Goal: Complete application form

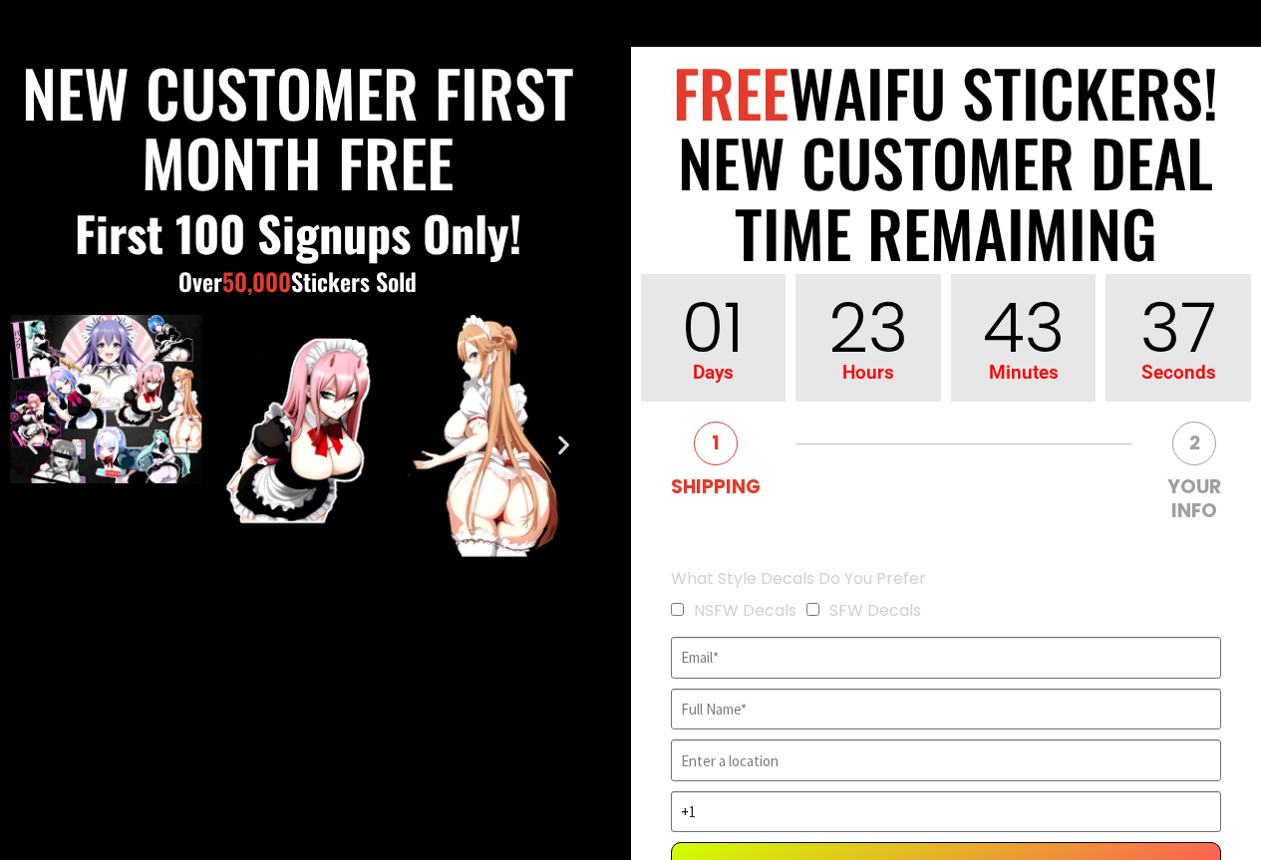
scroll to position [299, 0]
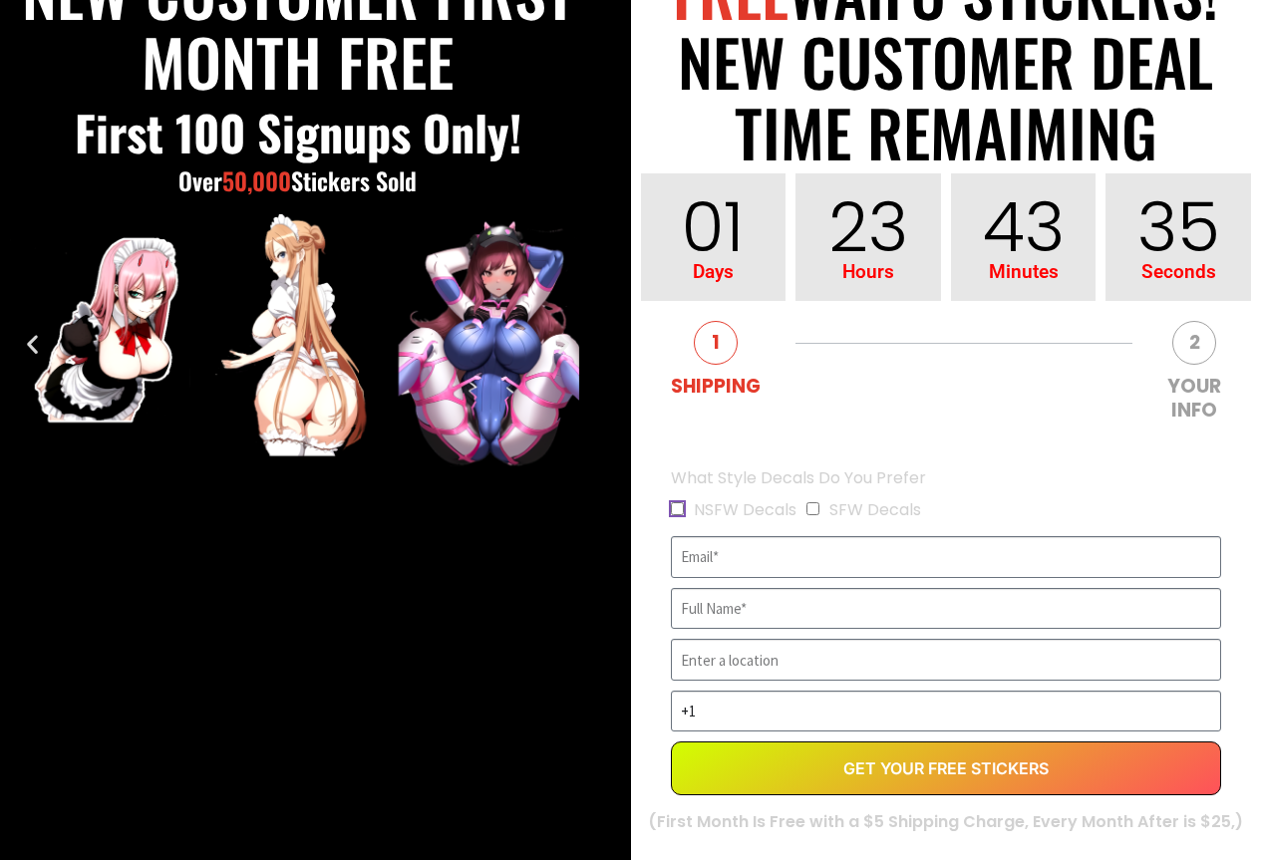
click at [678, 505] on input "NSFW Decals" at bounding box center [677, 508] width 13 height 13
checkbox input "true"
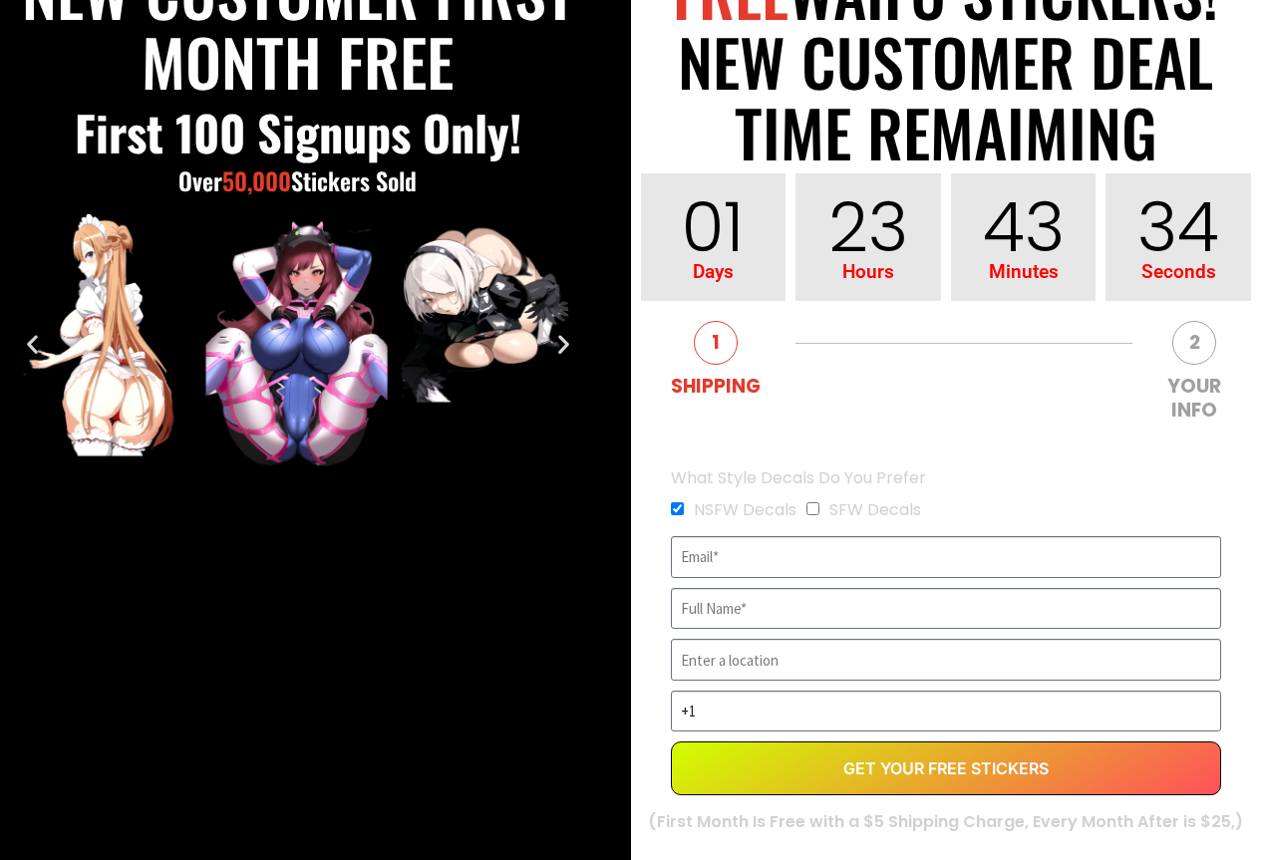
click at [823, 513] on span "SFW Decals" at bounding box center [868, 510] width 125 height 32
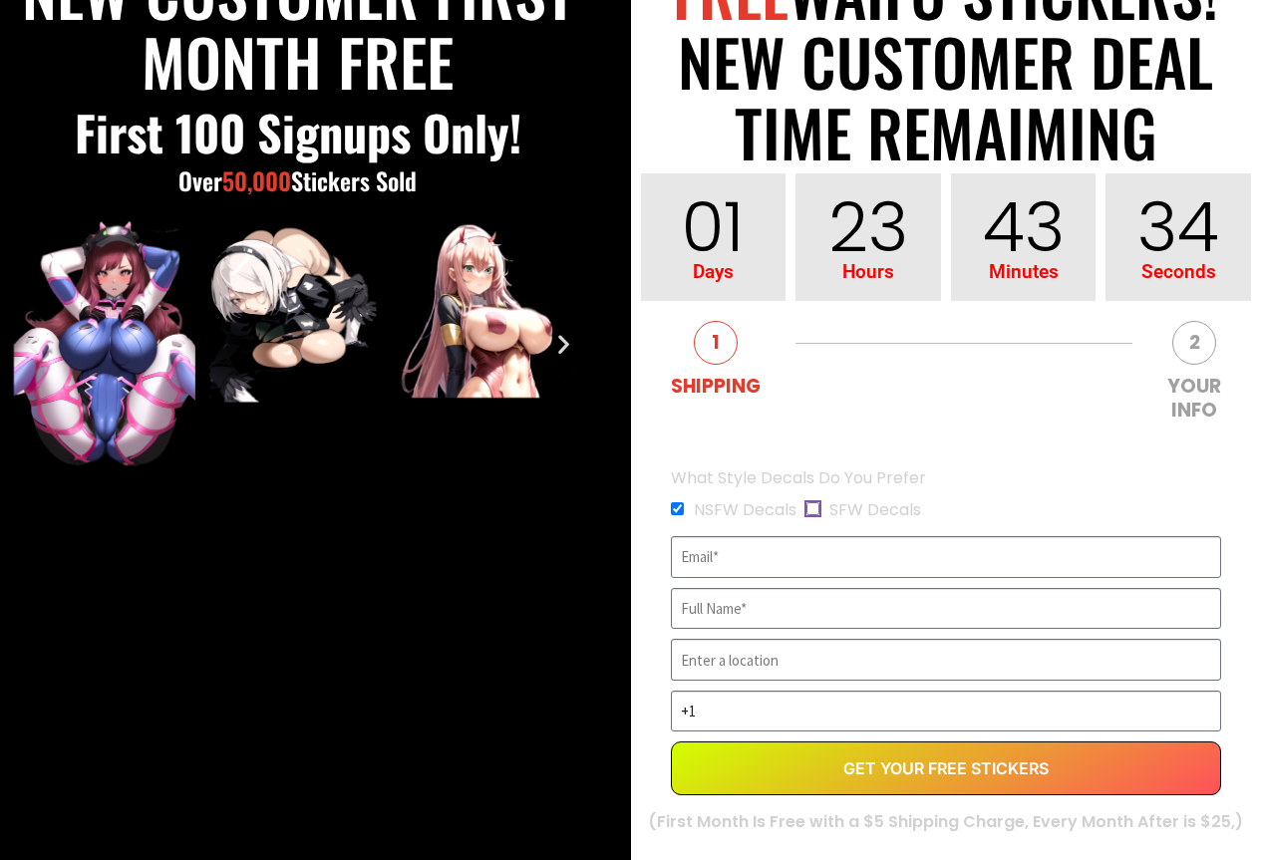
click at [814, 508] on input "SFW Decals" at bounding box center [812, 508] width 13 height 13
checkbox input "true"
click at [771, 555] on input "EVERGREEN" at bounding box center [946, 557] width 551 height 42
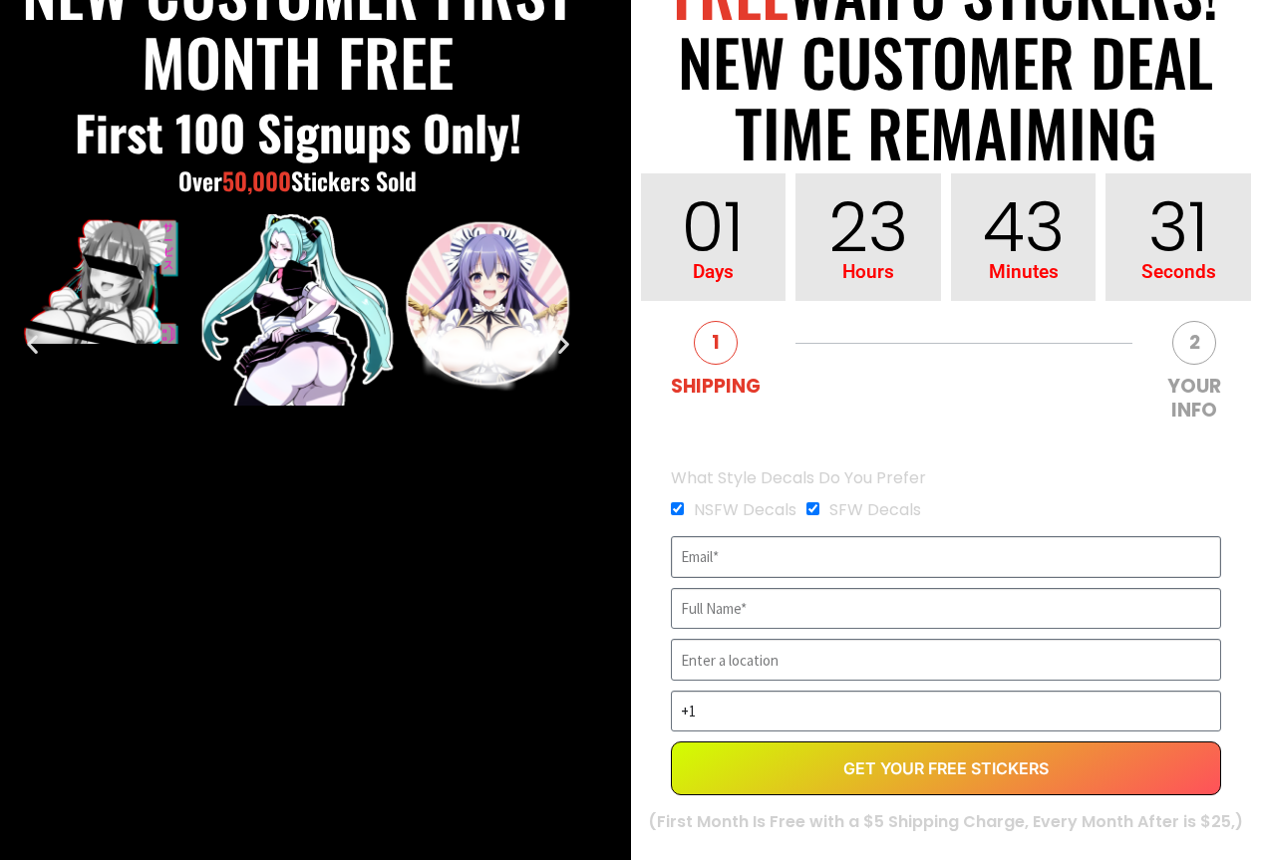
type input "[EMAIL_ADDRESS][DOMAIN_NAME]"
click at [749, 613] on input "[PERSON_NAME]" at bounding box center [946, 609] width 551 height 42
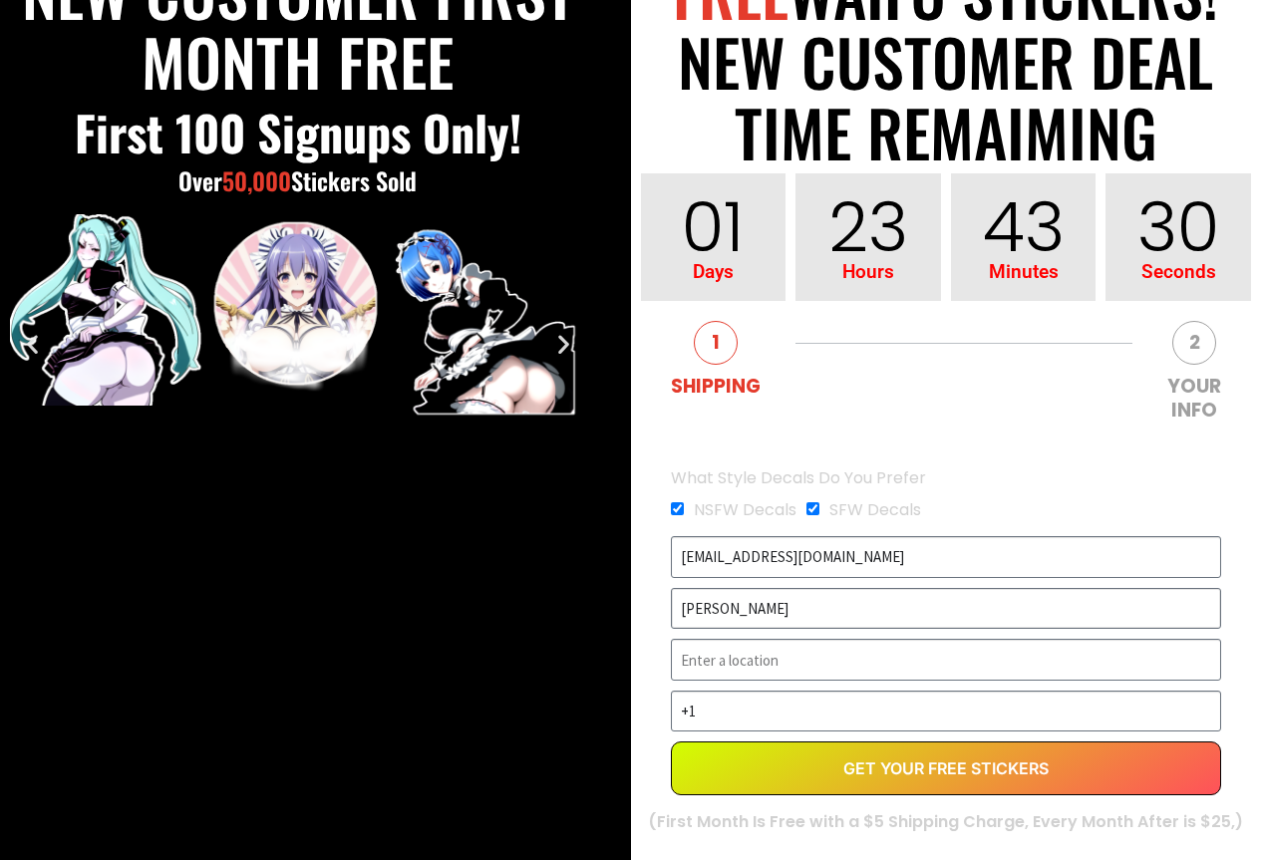
click at [749, 613] on input "[PERSON_NAME]" at bounding box center [946, 609] width 551 height 42
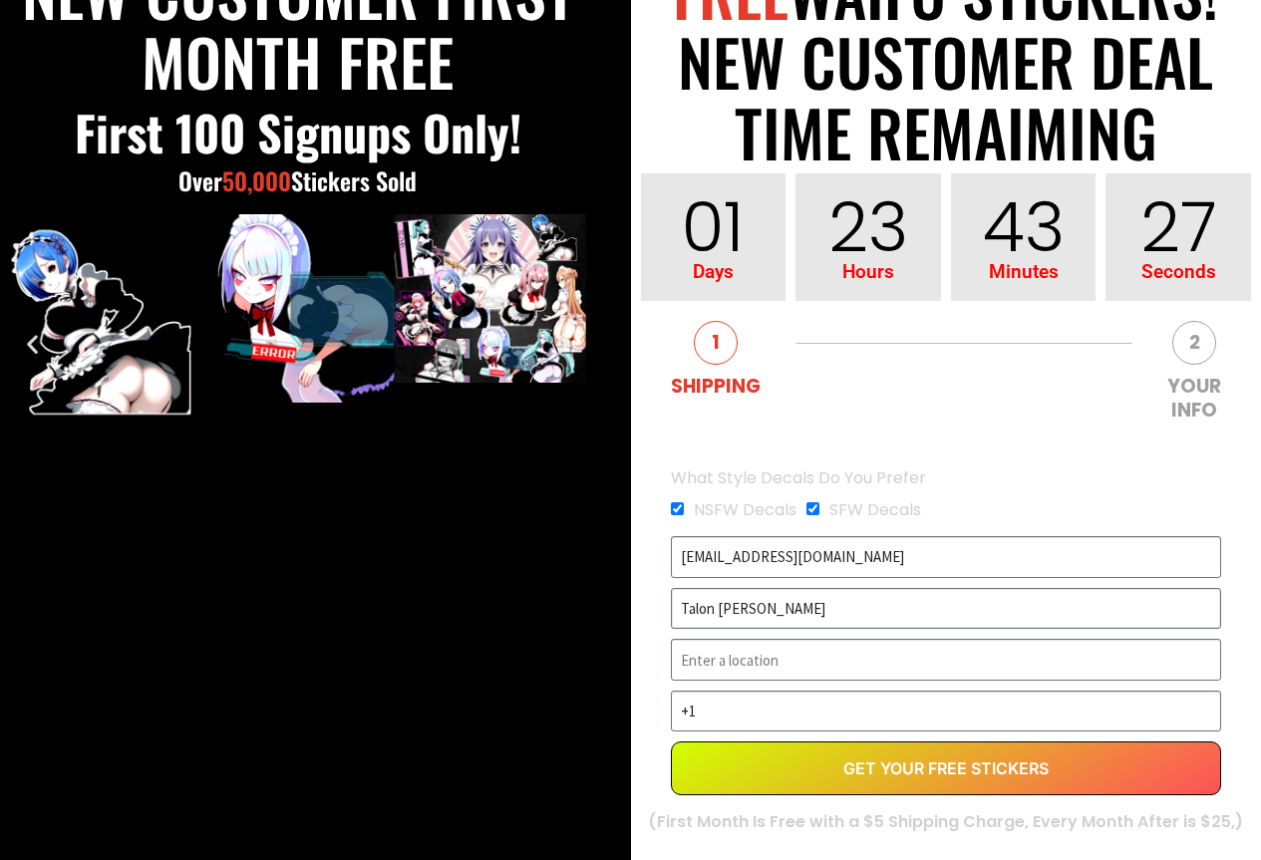
type input "Talon [PERSON_NAME]"
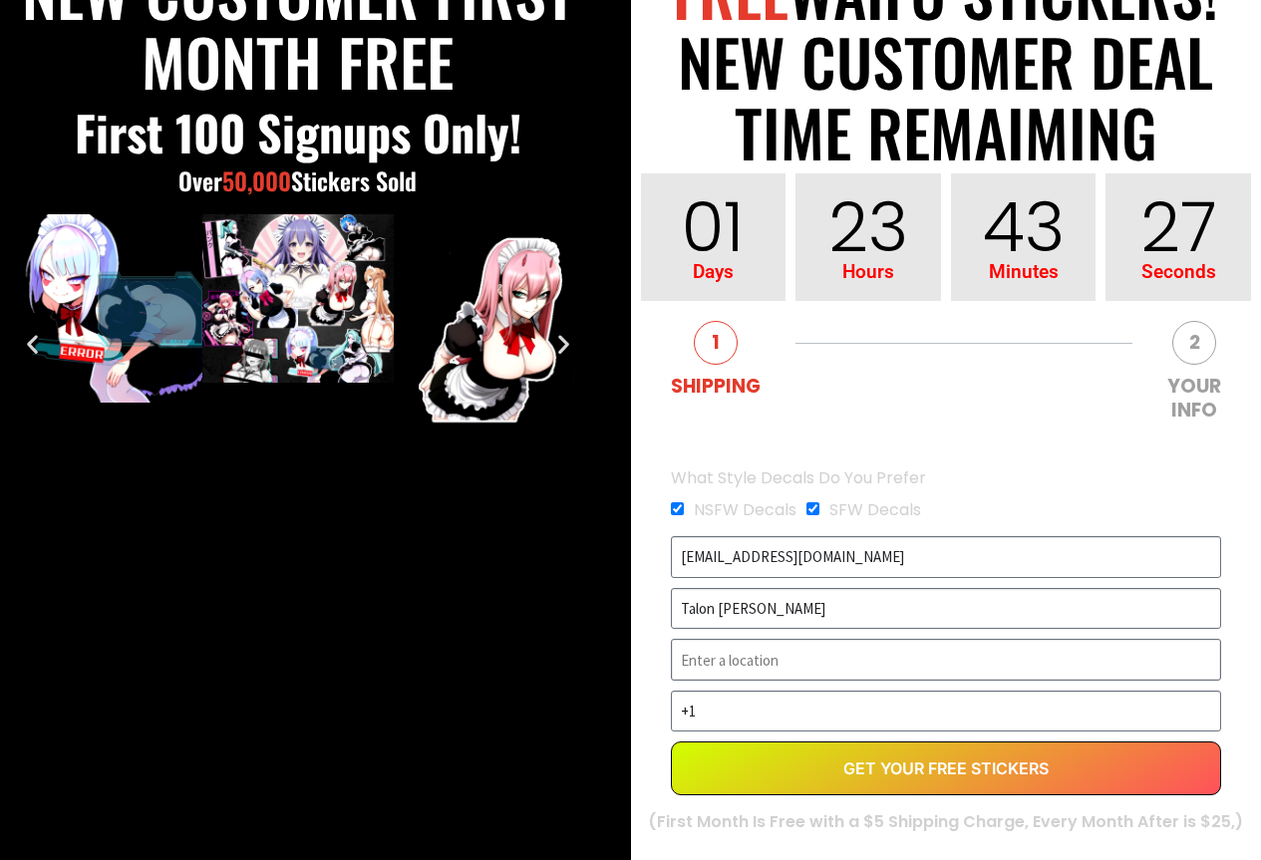
click at [735, 678] on input "EVERGREEN" at bounding box center [946, 660] width 551 height 42
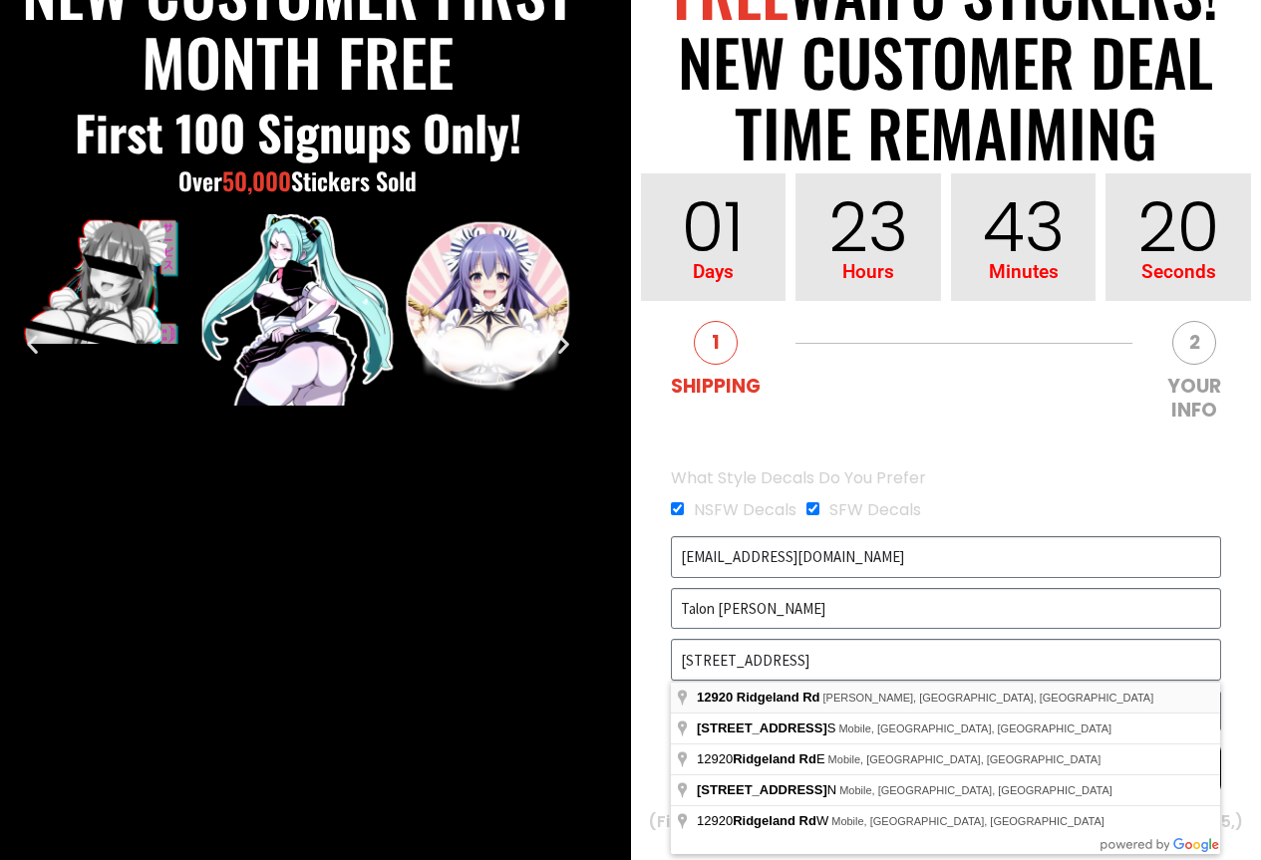
type input "[STREET_ADDRESS]"
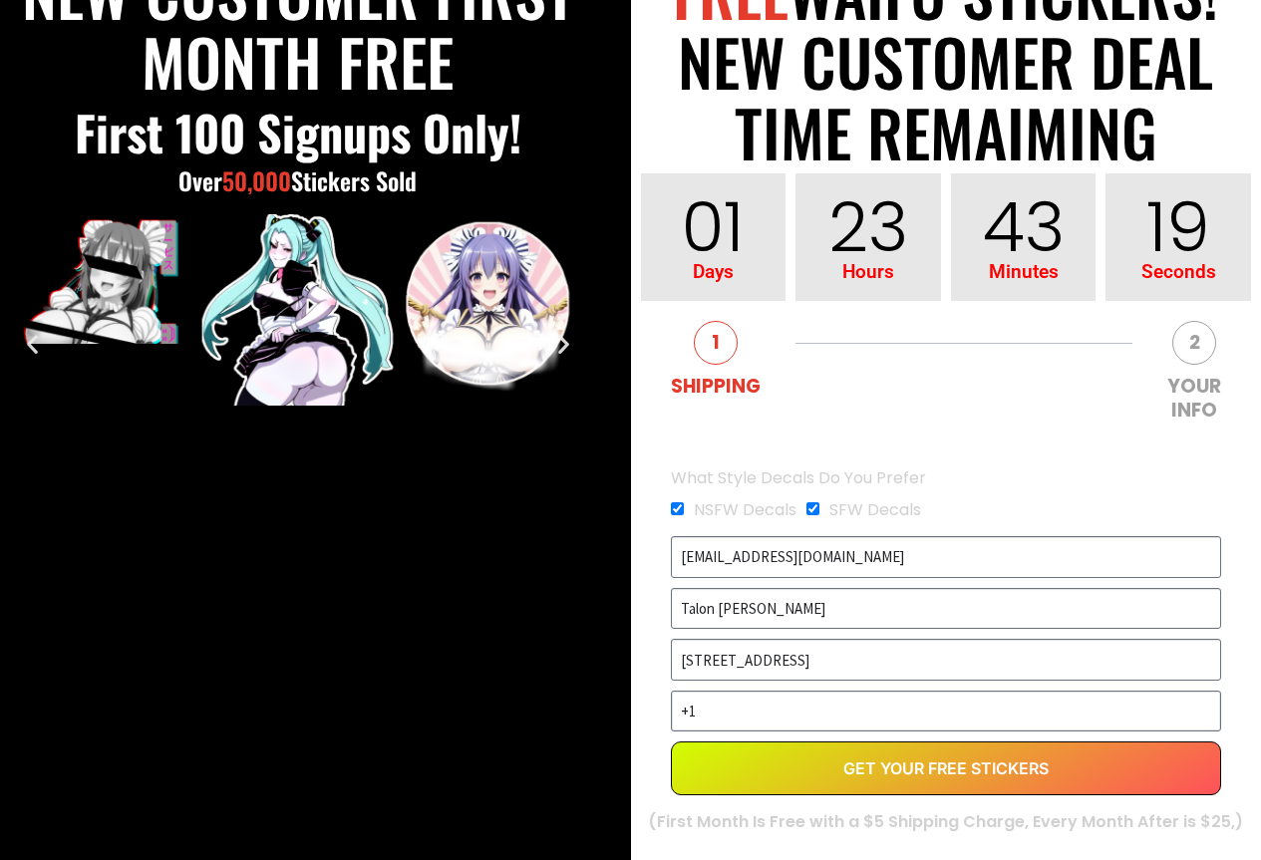
click at [811, 693] on input "+1" at bounding box center [946, 712] width 551 height 42
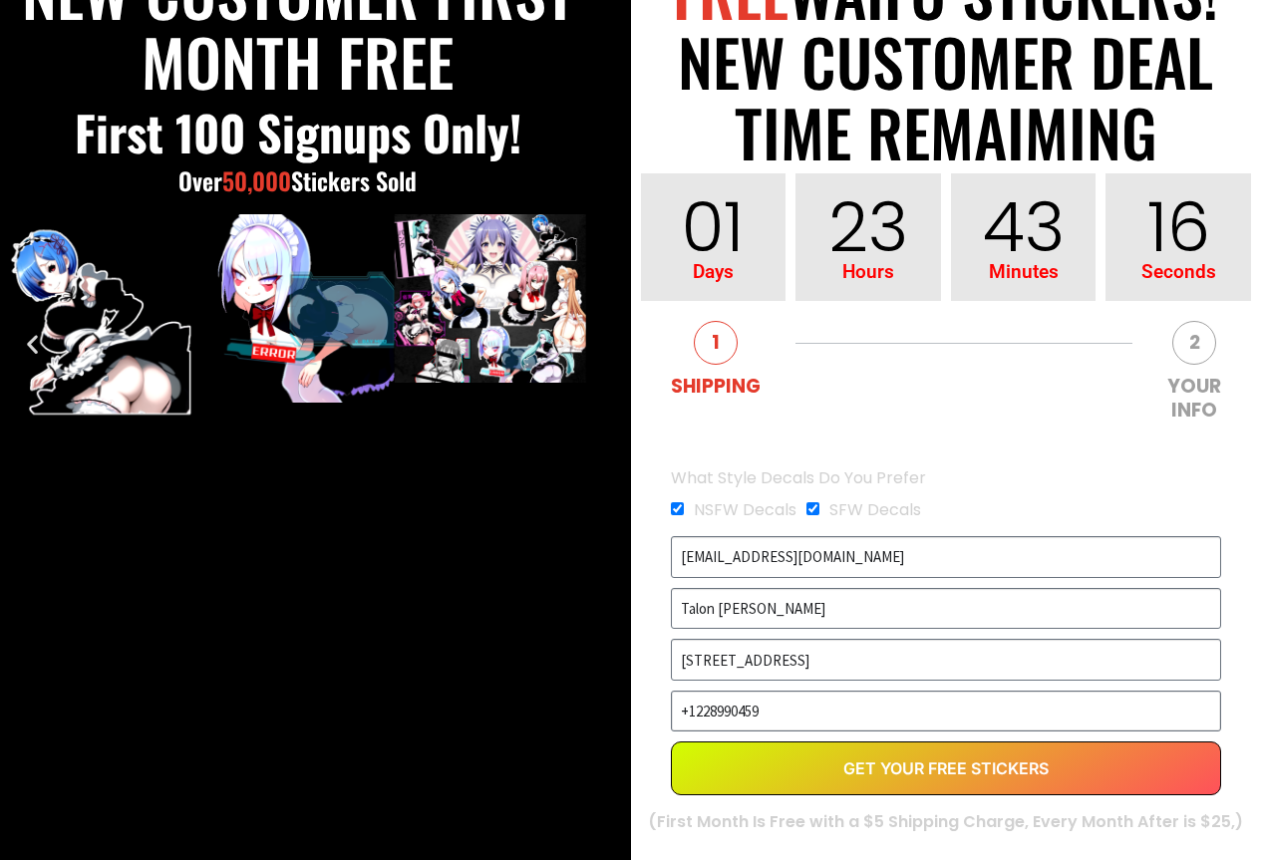
type input "[PHONE_NUMBER]"
